Goal: Transaction & Acquisition: Purchase product/service

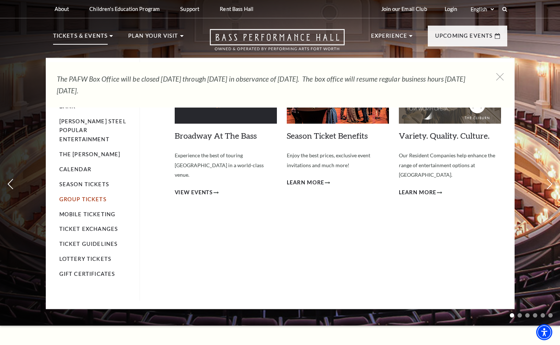
click at [89, 196] on link "Group Tickets" at bounding box center [82, 199] width 47 height 6
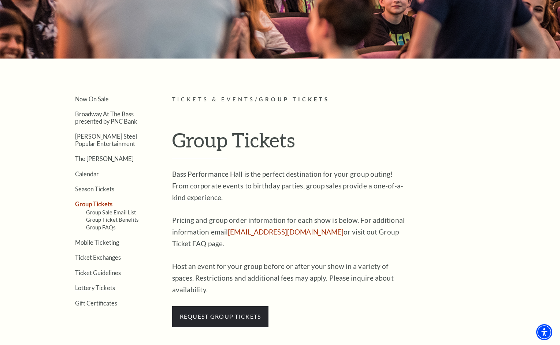
scroll to position [110, 0]
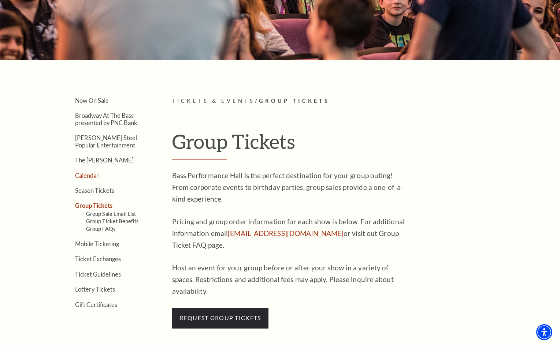
click at [89, 173] on link "Calendar" at bounding box center [87, 175] width 24 height 7
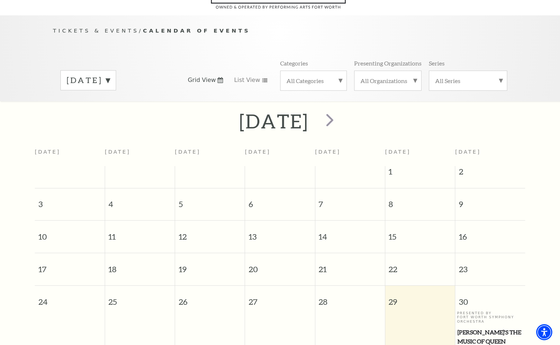
scroll to position [64, 0]
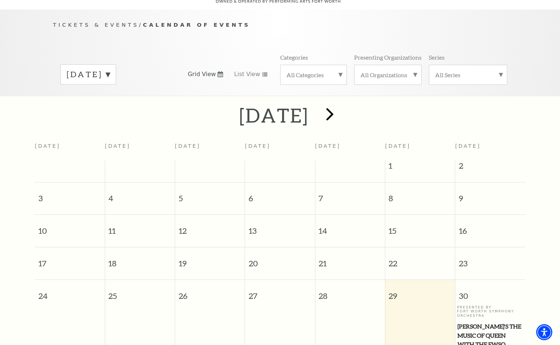
click at [340, 107] on span "next" at bounding box center [329, 114] width 21 height 21
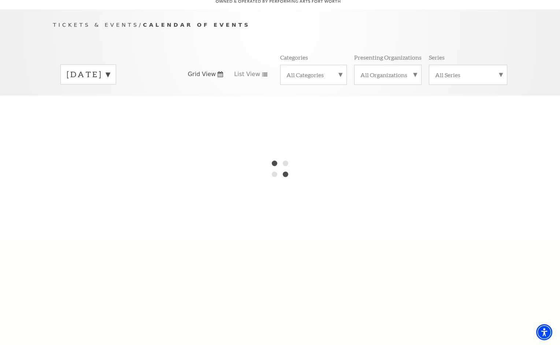
click at [358, 107] on div at bounding box center [280, 169] width 560 height 146
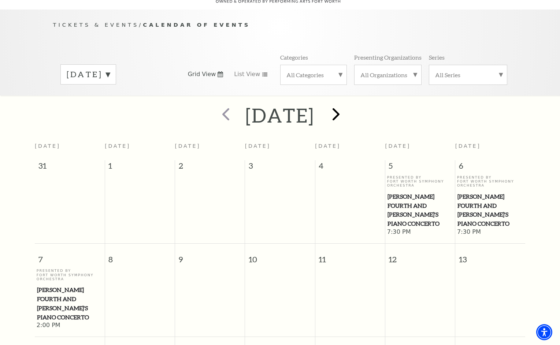
click at [346, 105] on span "next" at bounding box center [335, 114] width 21 height 21
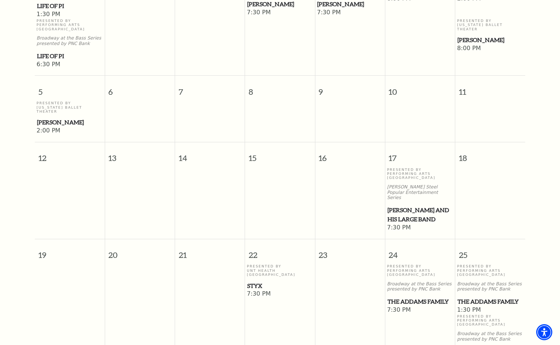
scroll to position [272, 0]
click at [410, 205] on span "[PERSON_NAME] and his Large Band" at bounding box center [420, 214] width 66 height 18
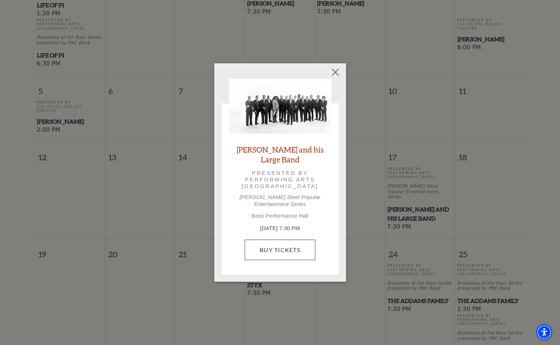
click at [275, 247] on link "Buy Tickets" at bounding box center [280, 250] width 71 height 21
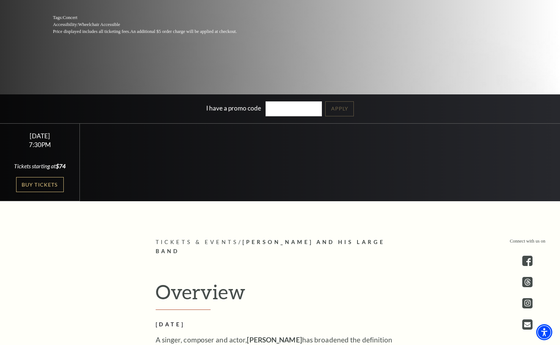
scroll to position [179, 0]
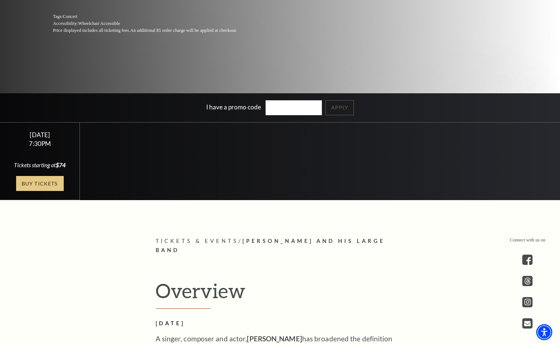
click at [43, 183] on link "Buy Tickets" at bounding box center [40, 183] width 48 height 15
click at [45, 181] on link "Buy Tickets" at bounding box center [40, 183] width 48 height 15
click at [27, 182] on link "Buy Tickets" at bounding box center [40, 183] width 48 height 15
click at [40, 186] on link "Buy Tickets" at bounding box center [40, 183] width 48 height 15
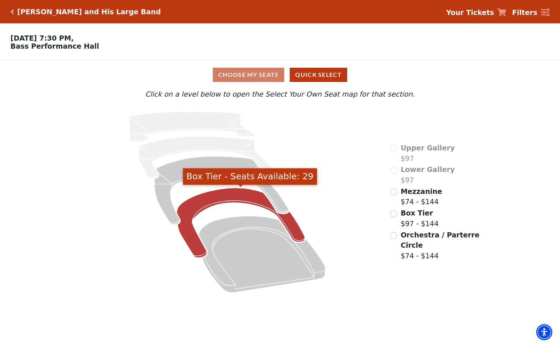
click at [293, 228] on icon "Box Tier - Seats Available: 29" at bounding box center [241, 223] width 128 height 70
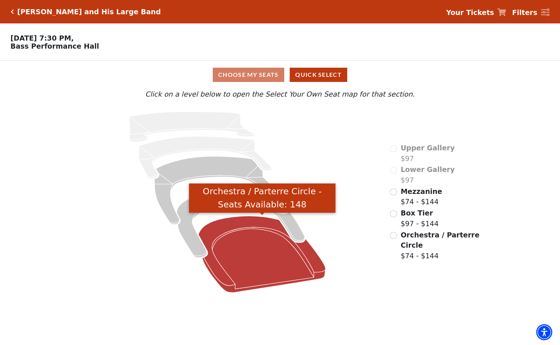
click at [257, 241] on icon "Orchestra / Parterre Circle - Seats Available: 148" at bounding box center [261, 254] width 127 height 77
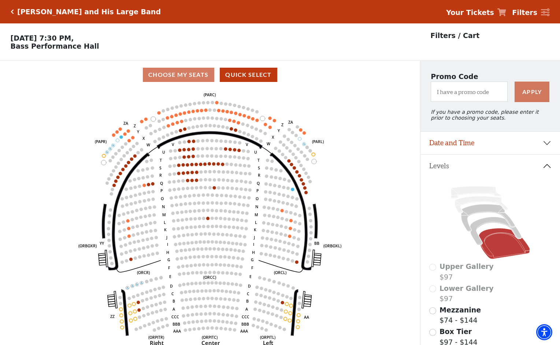
scroll to position [34, 0]
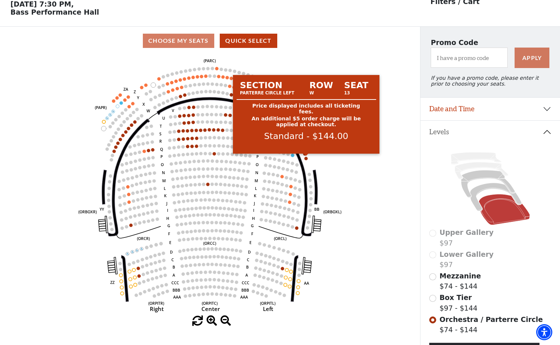
click at [306, 159] on circle at bounding box center [305, 158] width 3 height 3
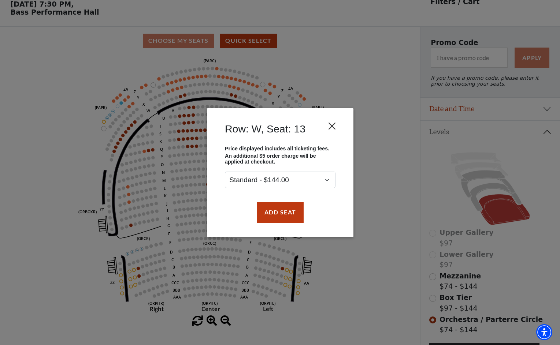
click at [331, 126] on button "Close" at bounding box center [332, 126] width 14 height 14
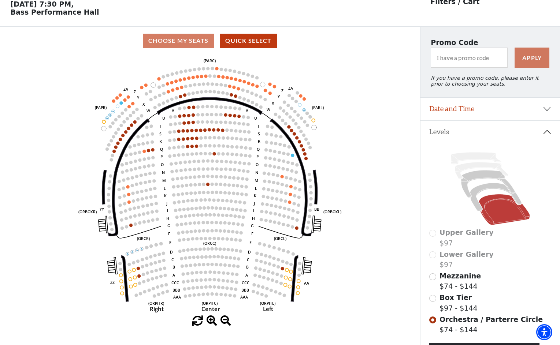
click at [175, 41] on div "Choose My Seats Quick Select" at bounding box center [210, 41] width 420 height 14
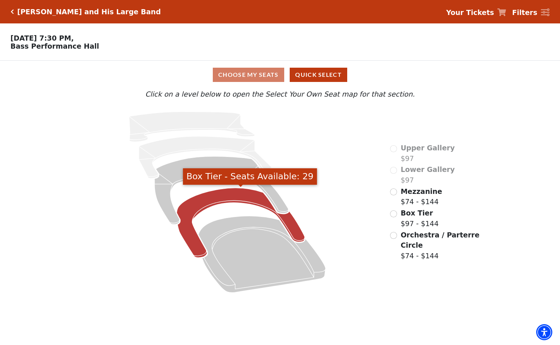
click at [221, 198] on icon "Box Tier - Seats Available: 29" at bounding box center [241, 223] width 128 height 70
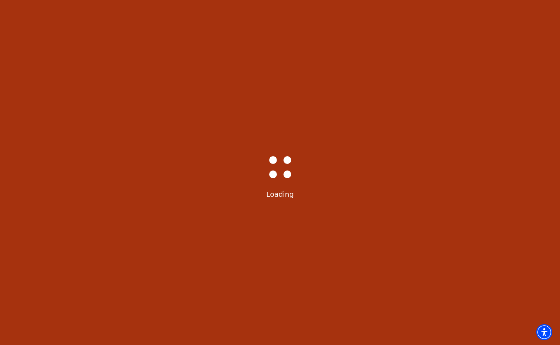
scroll to position [34, 0]
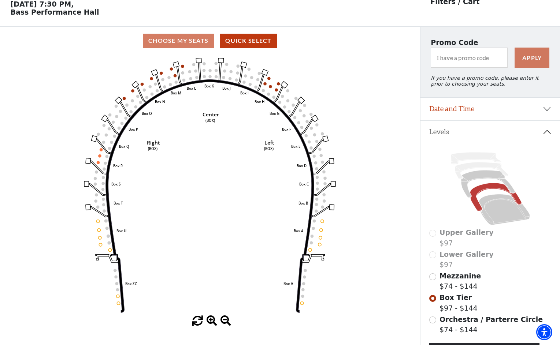
click at [260, 133] on icon "Left (BOX) Right (BOX) Center (BOX) Box ZZ Box U Box T Box S Box R Box Q Box P …" at bounding box center [210, 185] width 378 height 261
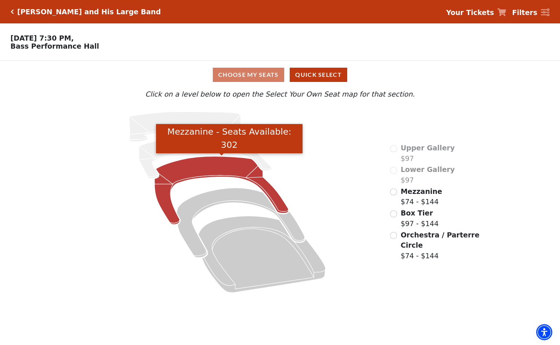
click at [197, 165] on icon "Mezzanine - Seats Available: 302" at bounding box center [222, 191] width 134 height 68
